Goal: Task Accomplishment & Management: Manage account settings

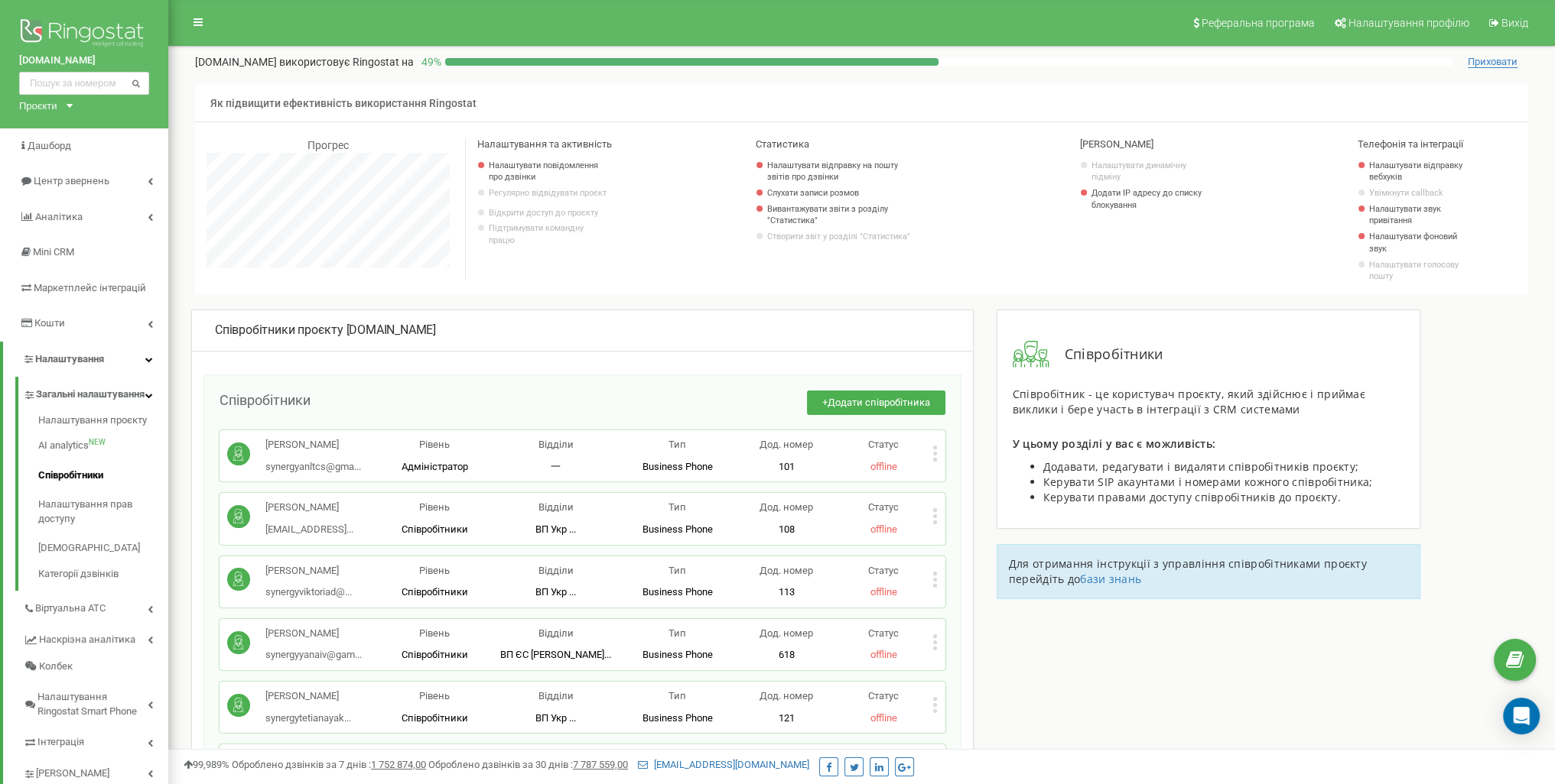
scroll to position [4211, 0]
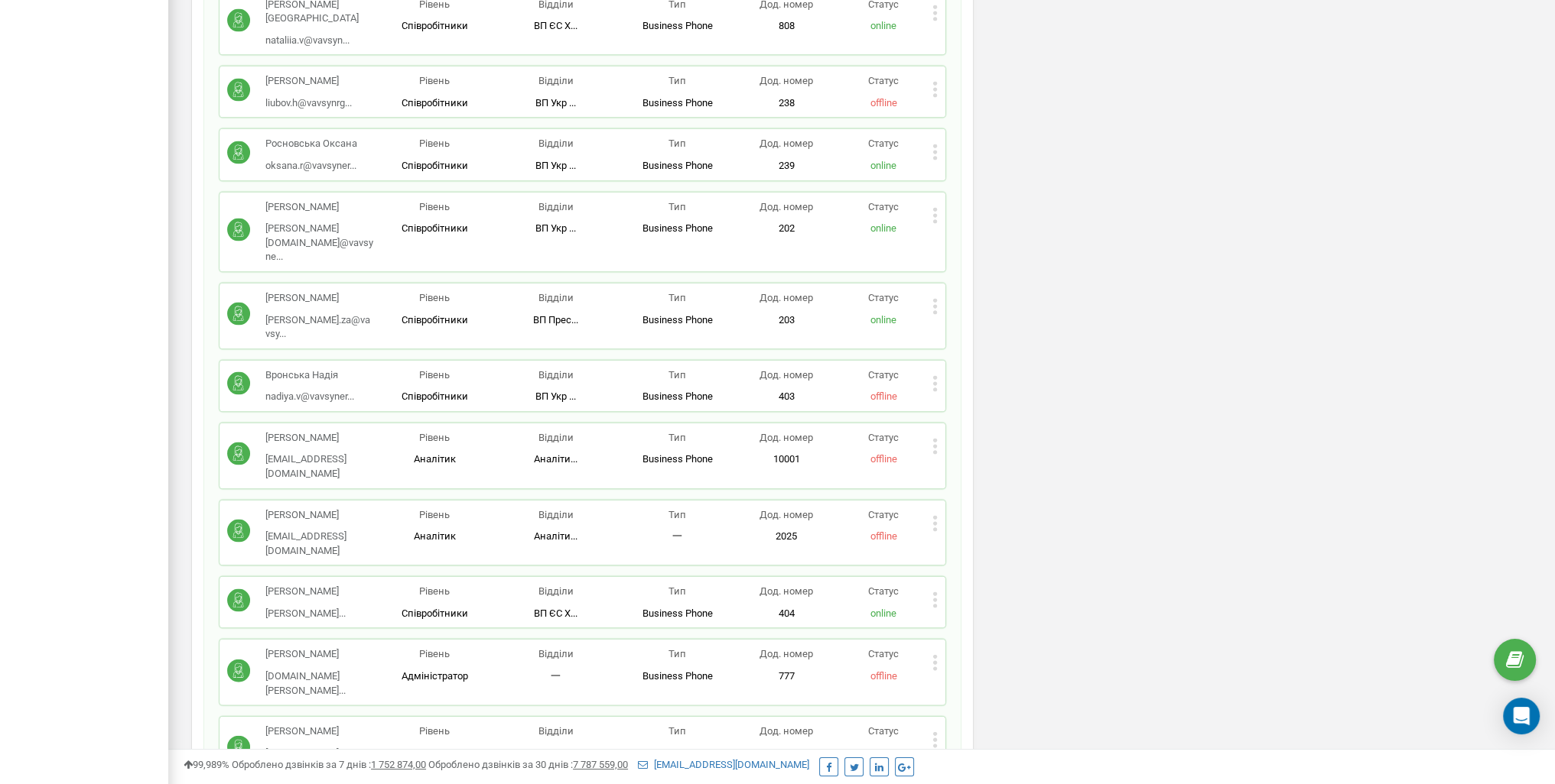
click at [936, 598] on icon at bounding box center [934, 600] width 4 height 4
click at [968, 621] on span "Редагувати" at bounding box center [983, 626] width 60 height 10
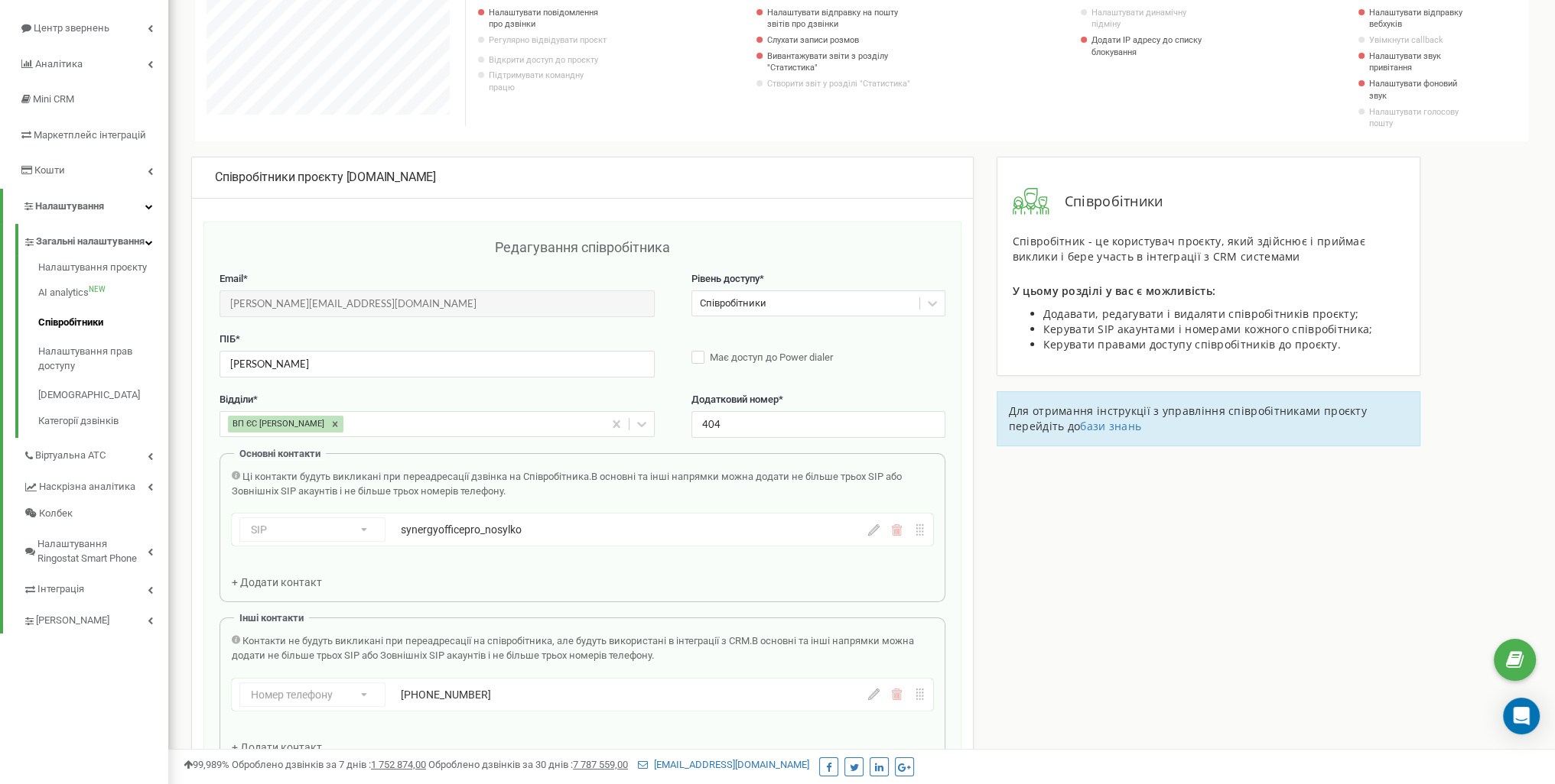
scroll to position [153, 0]
click at [872, 529] on icon at bounding box center [874, 530] width 12 height 12
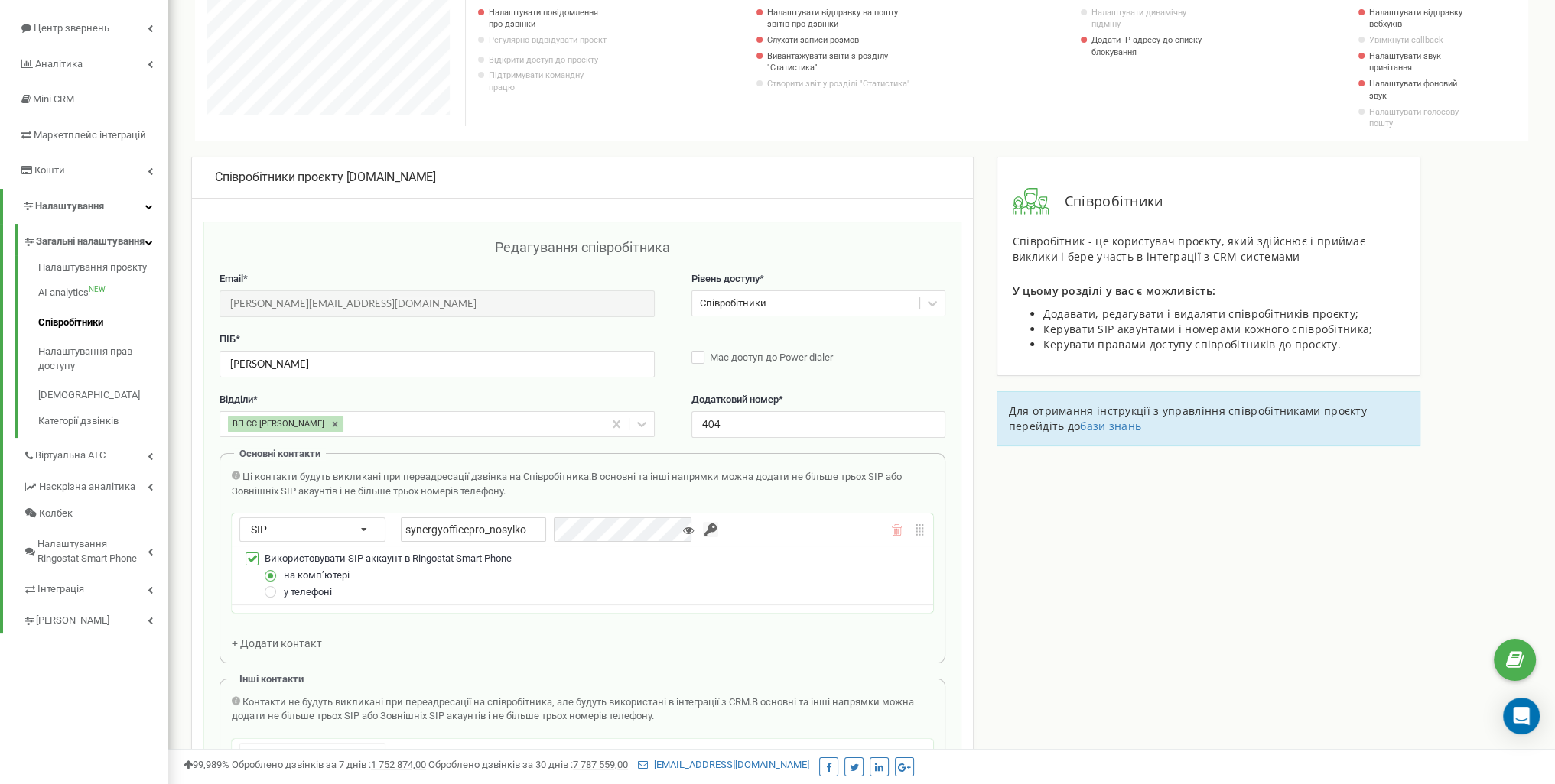
click at [703, 526] on input "button" at bounding box center [710, 529] width 16 height 16
click at [504, 528] on input "synergyofficepro_nosylko" at bounding box center [472, 529] width 145 height 24
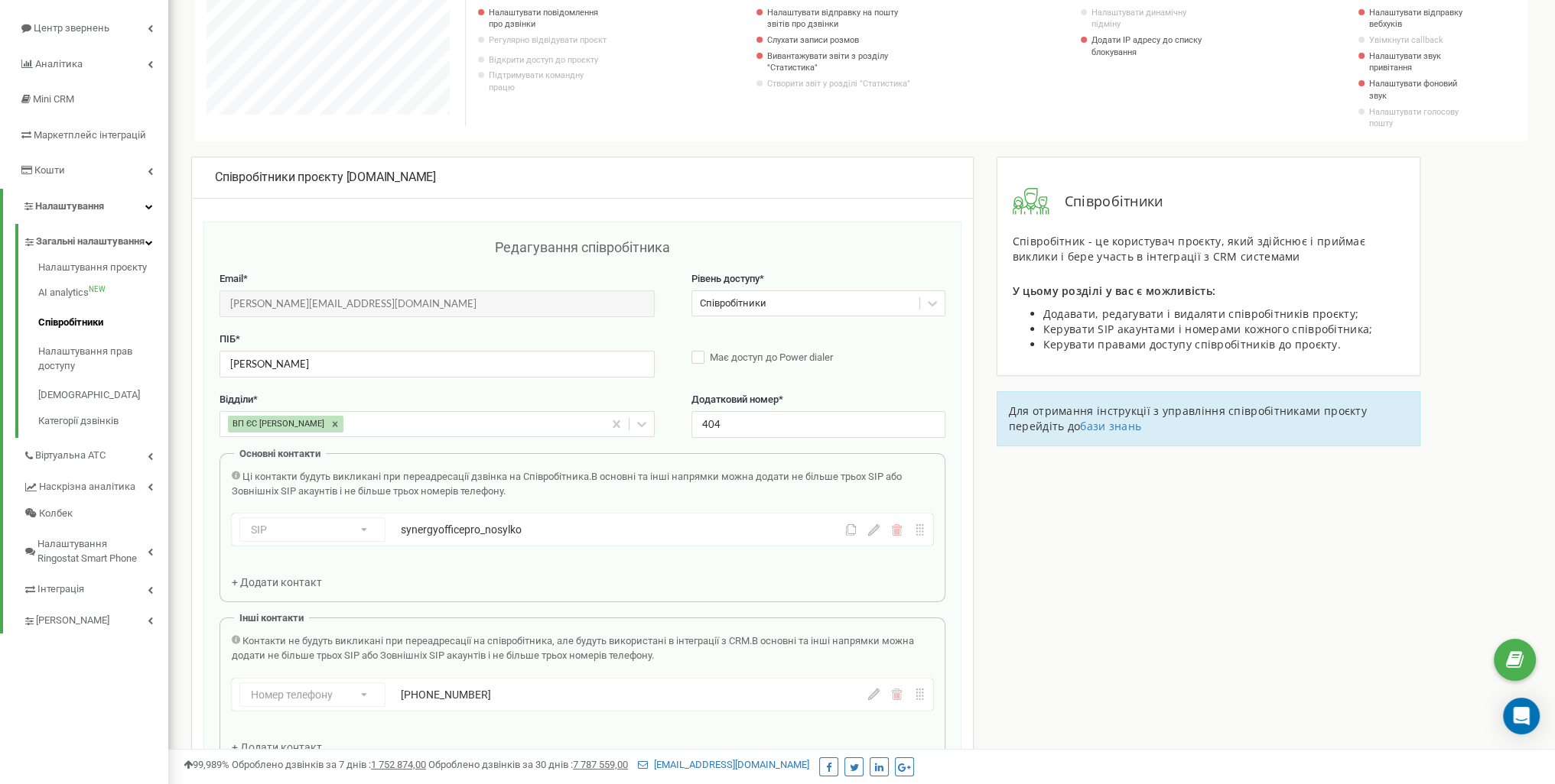
click at [872, 527] on icon at bounding box center [874, 530] width 12 height 12
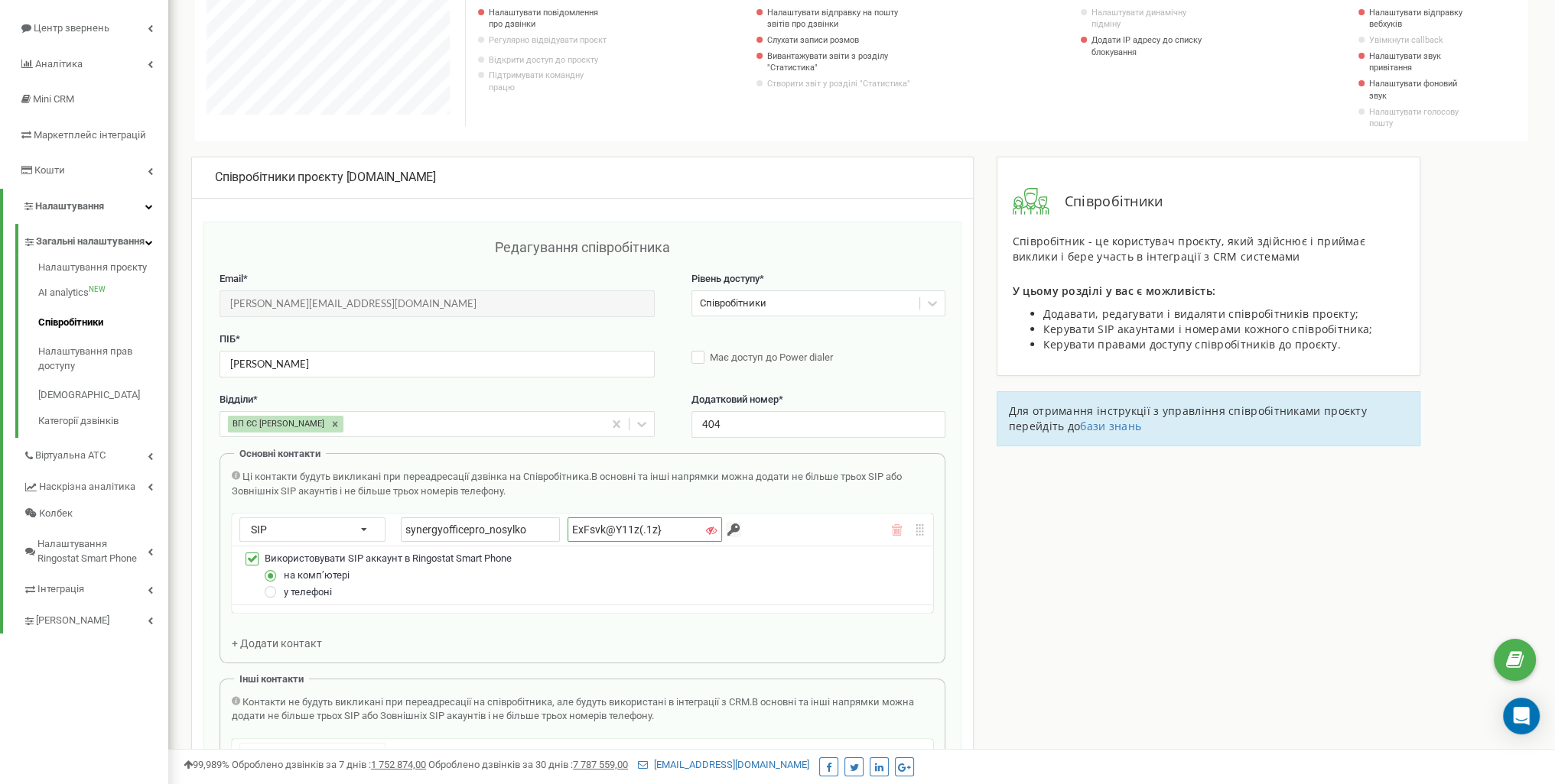
click at [648, 532] on input "ExFsvk@Y11z(.1z}" at bounding box center [644, 529] width 155 height 24
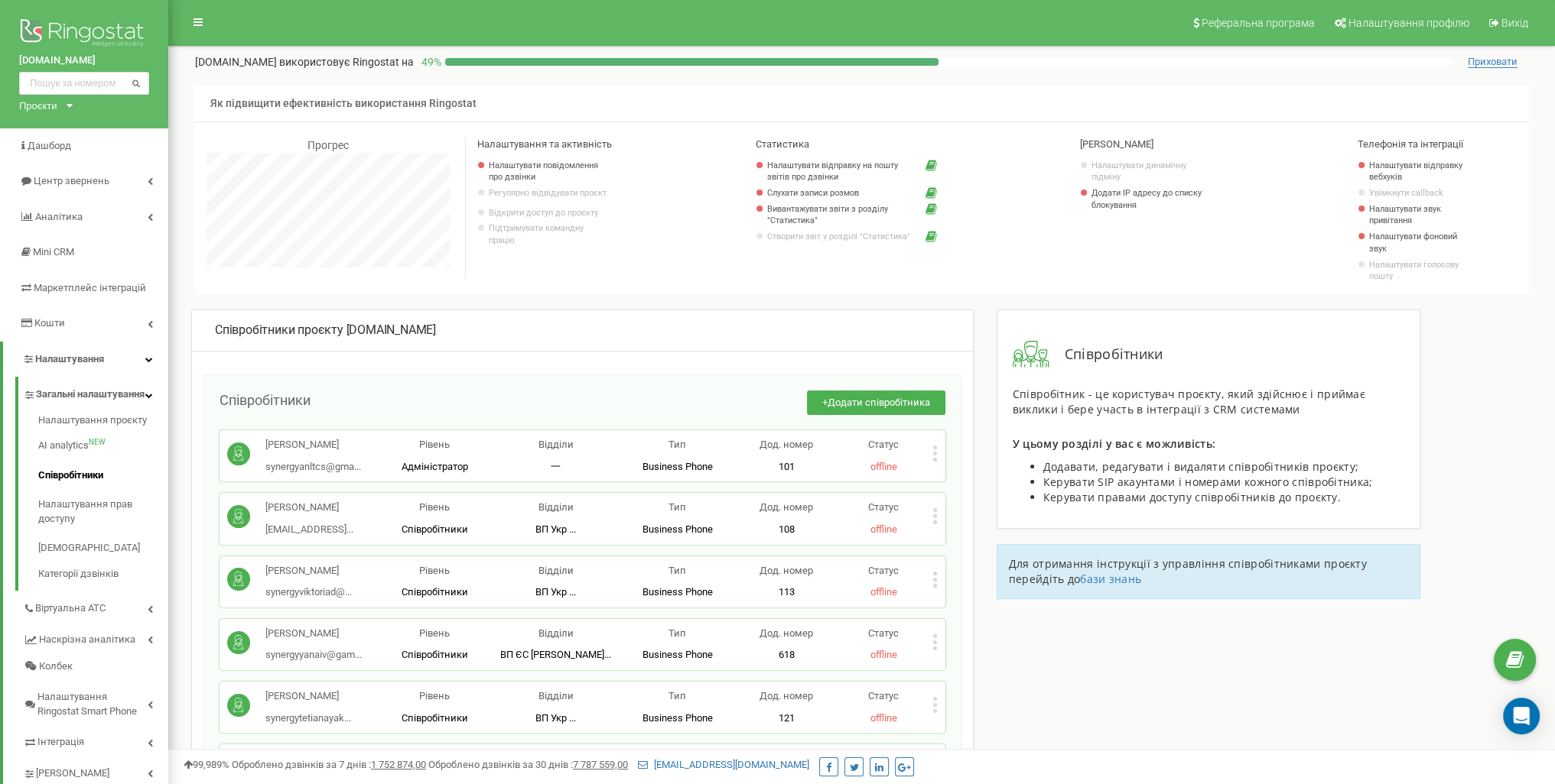
scroll to position [4211, 0]
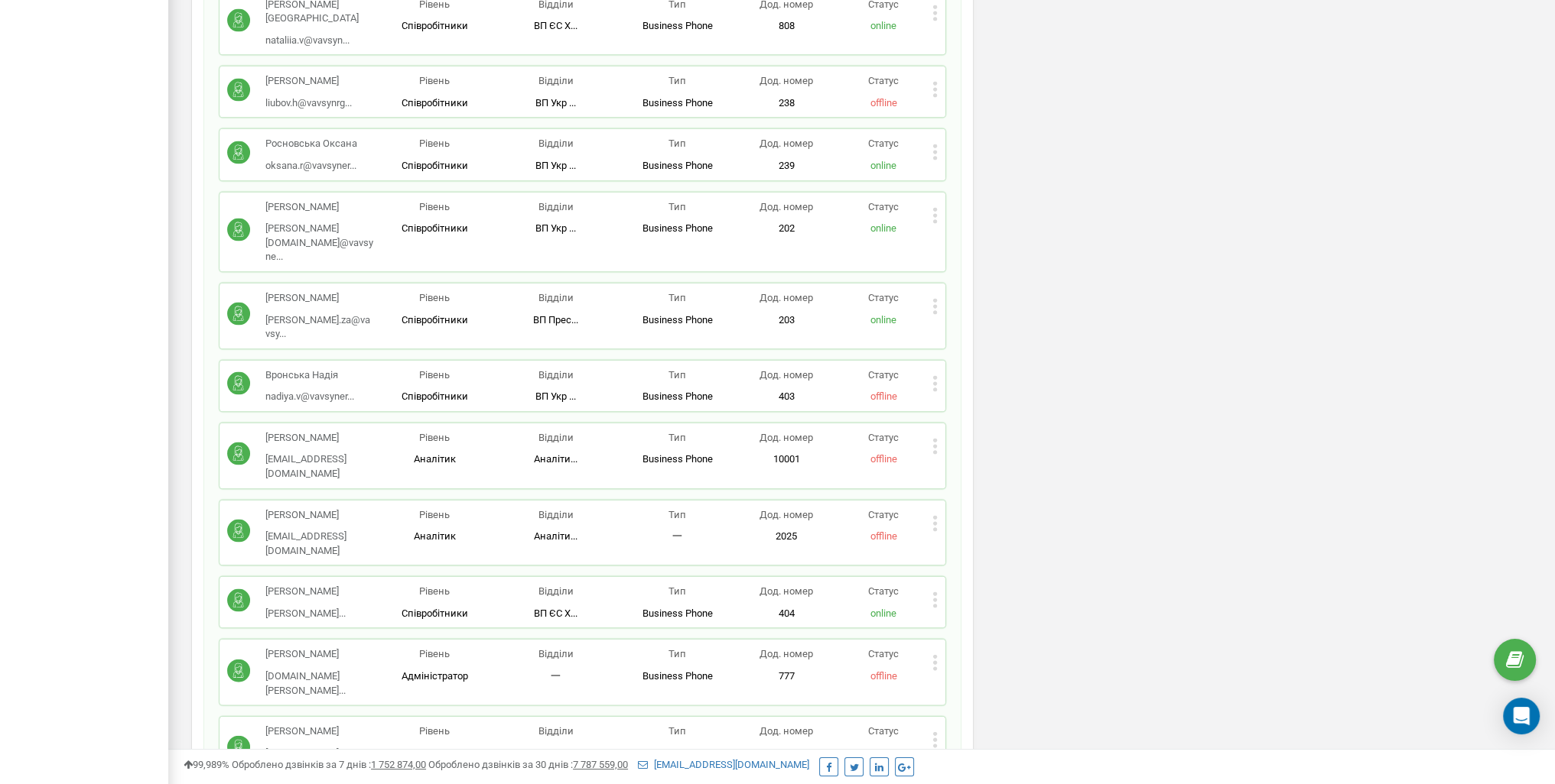
click at [936, 604] on icon at bounding box center [934, 606] width 4 height 4
click at [959, 621] on span "Редагувати" at bounding box center [983, 626] width 60 height 10
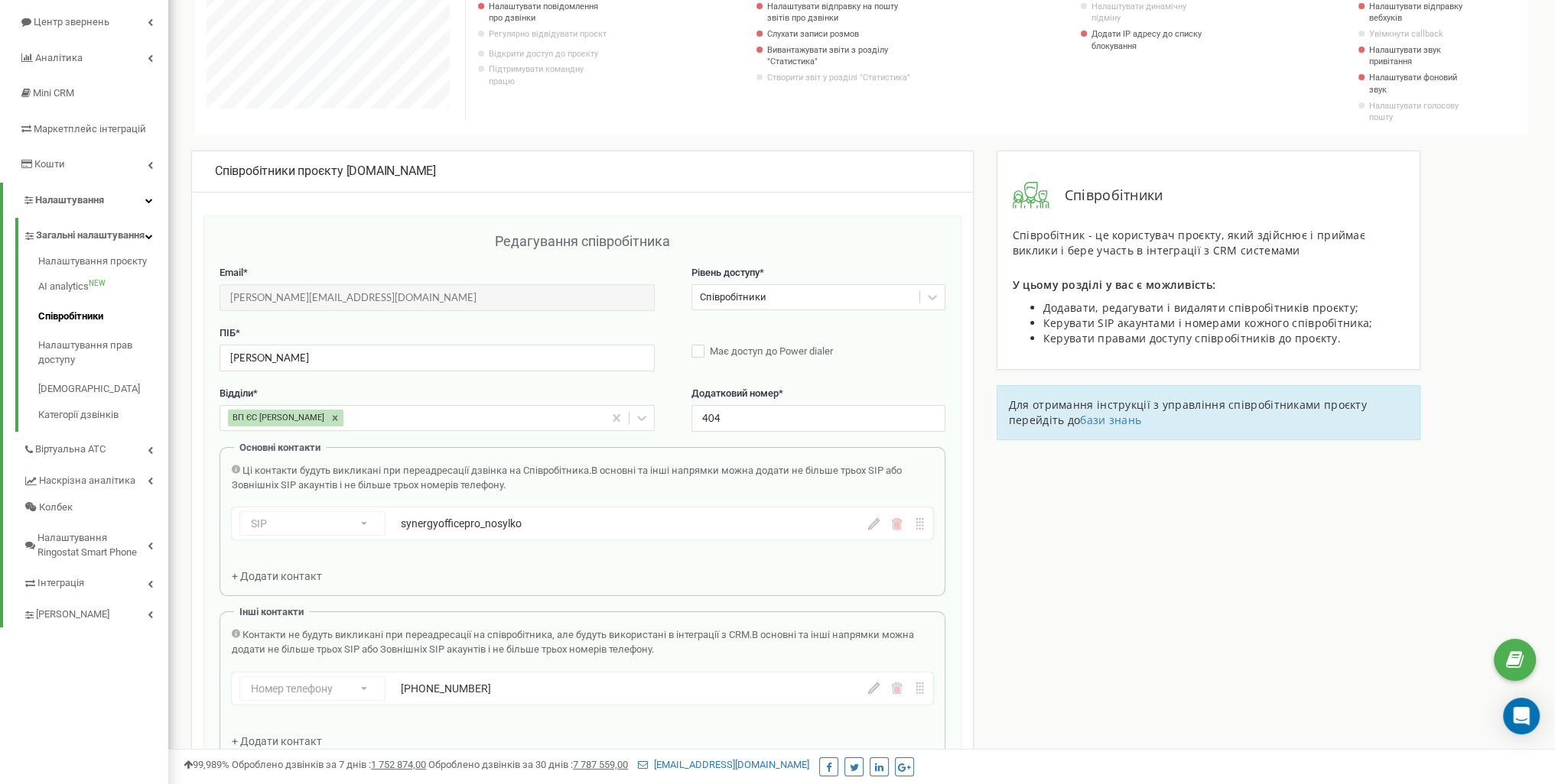
scroll to position [153, 0]
